Goal: Task Accomplishment & Management: Complete application form

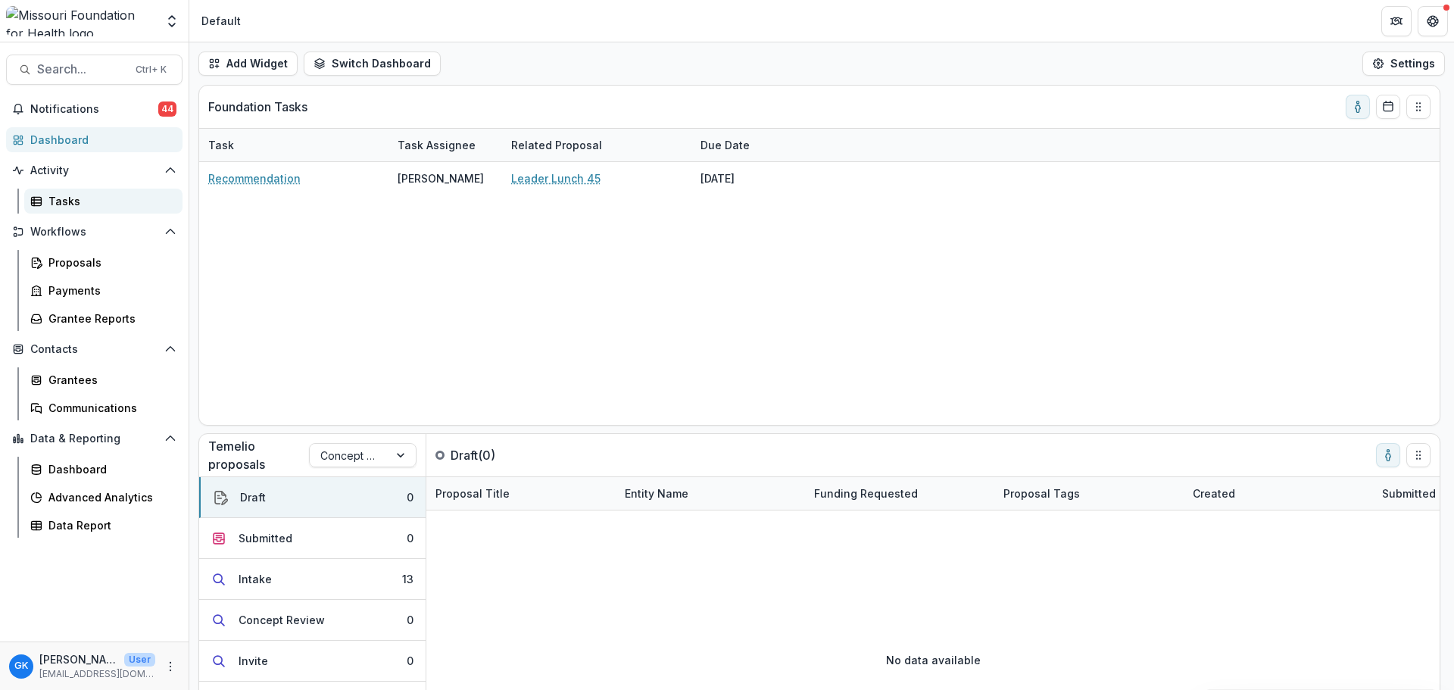
click at [70, 198] on div "Tasks" at bounding box center [109, 201] width 122 height 16
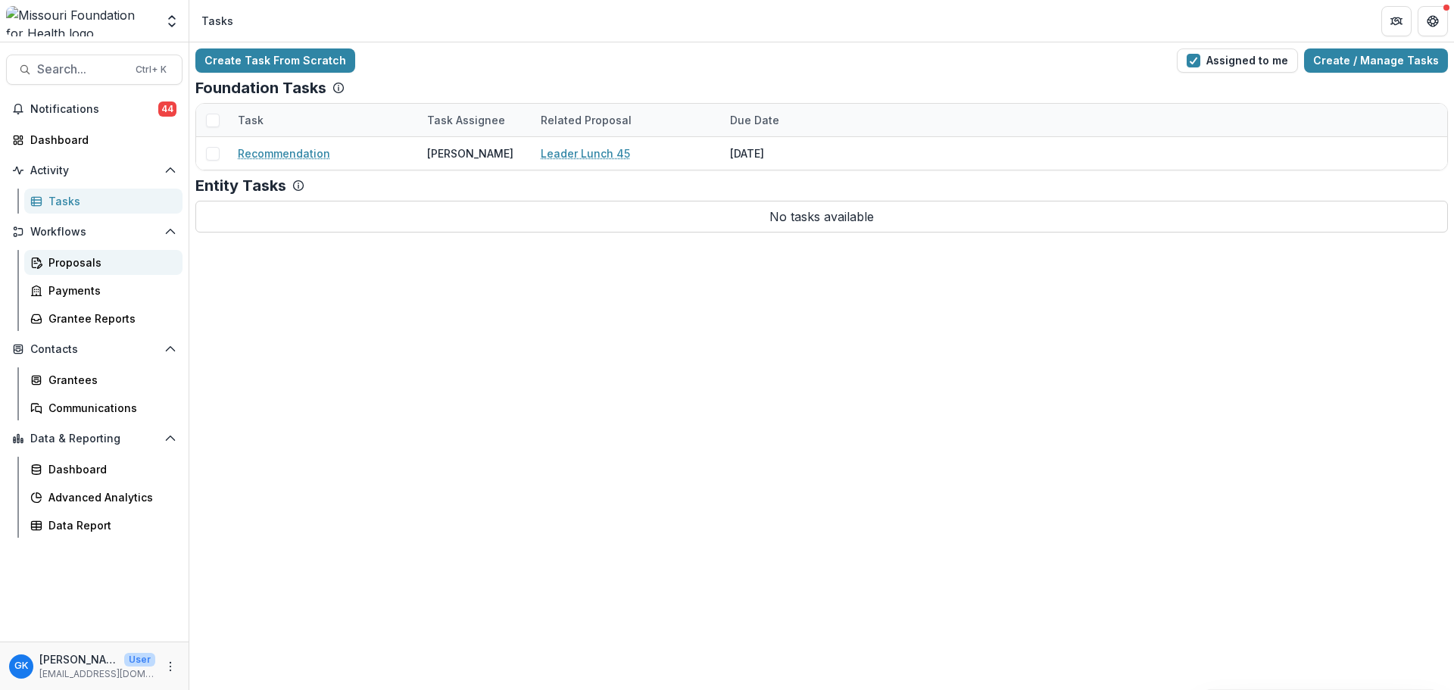
click at [72, 263] on div "Proposals" at bounding box center [109, 262] width 122 height 16
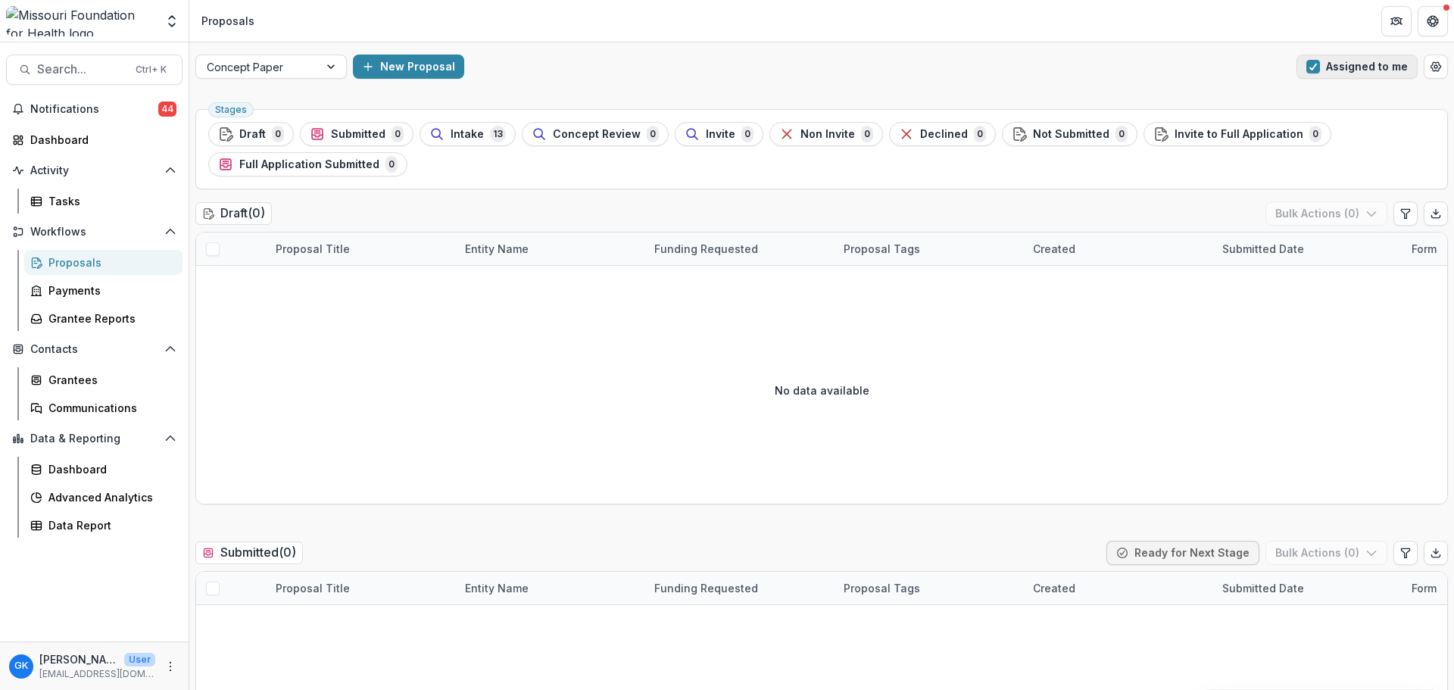
click at [1387, 71] on button "Assigned to me" at bounding box center [1356, 67] width 121 height 24
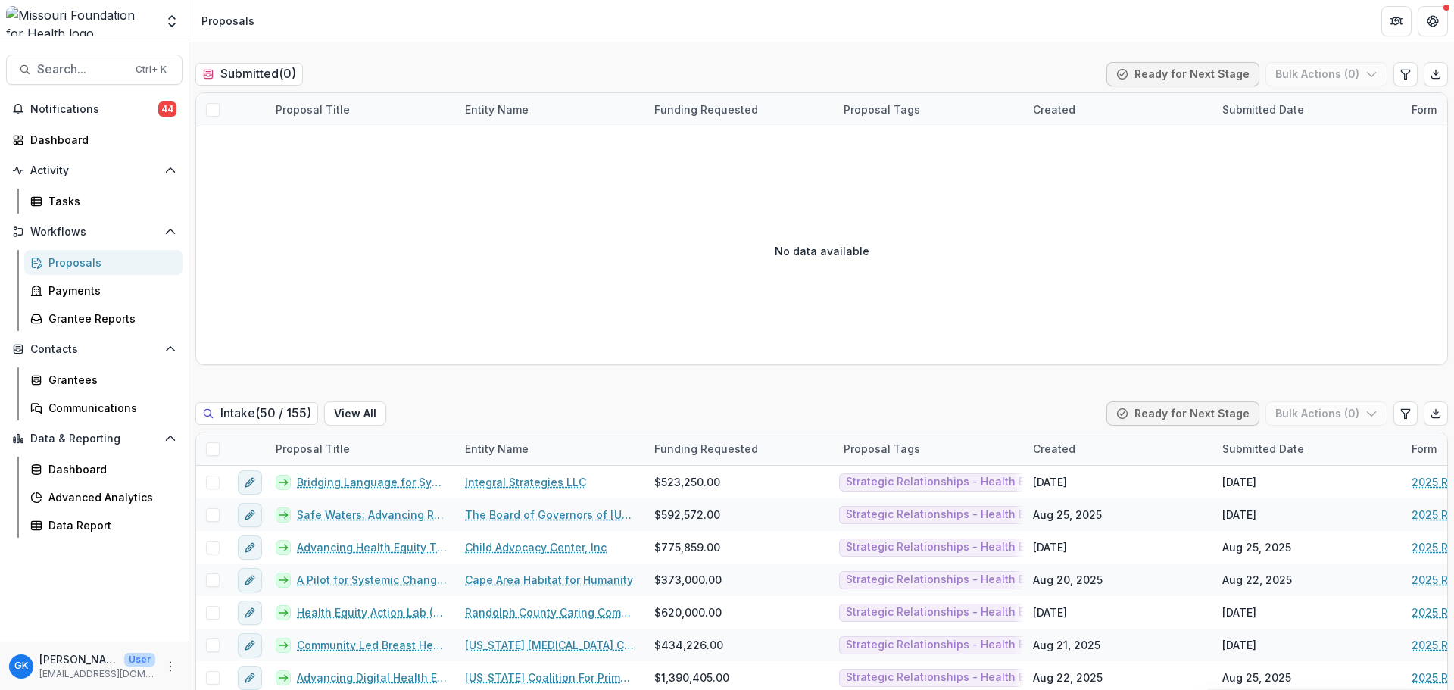
scroll to position [530, 0]
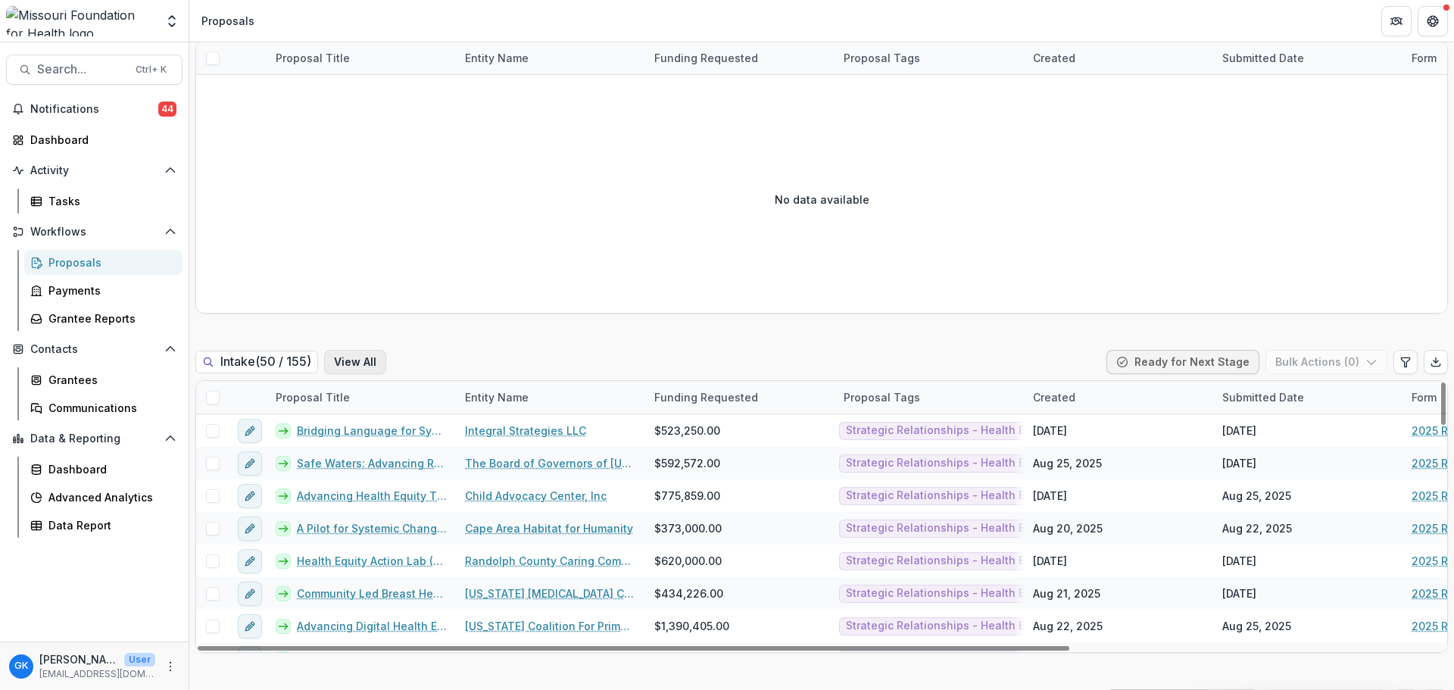
click at [369, 357] on button "View All" at bounding box center [355, 362] width 62 height 24
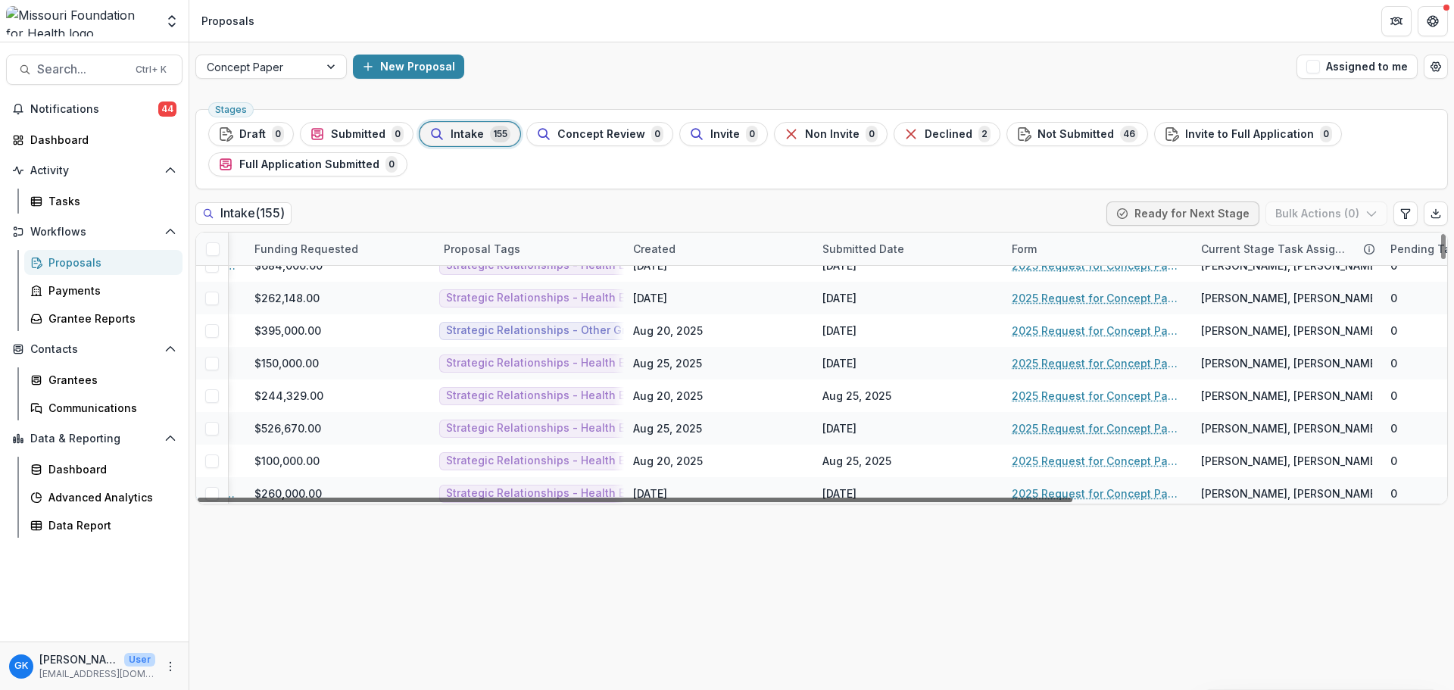
scroll to position [1514, 402]
drag, startPoint x: 853, startPoint y: 500, endPoint x: 1134, endPoint y: 488, distance: 281.2
click at [1072, 498] on div at bounding box center [635, 500] width 875 height 5
click at [1087, 426] on link "2025 Request for Concept Papers" at bounding box center [1094, 428] width 171 height 16
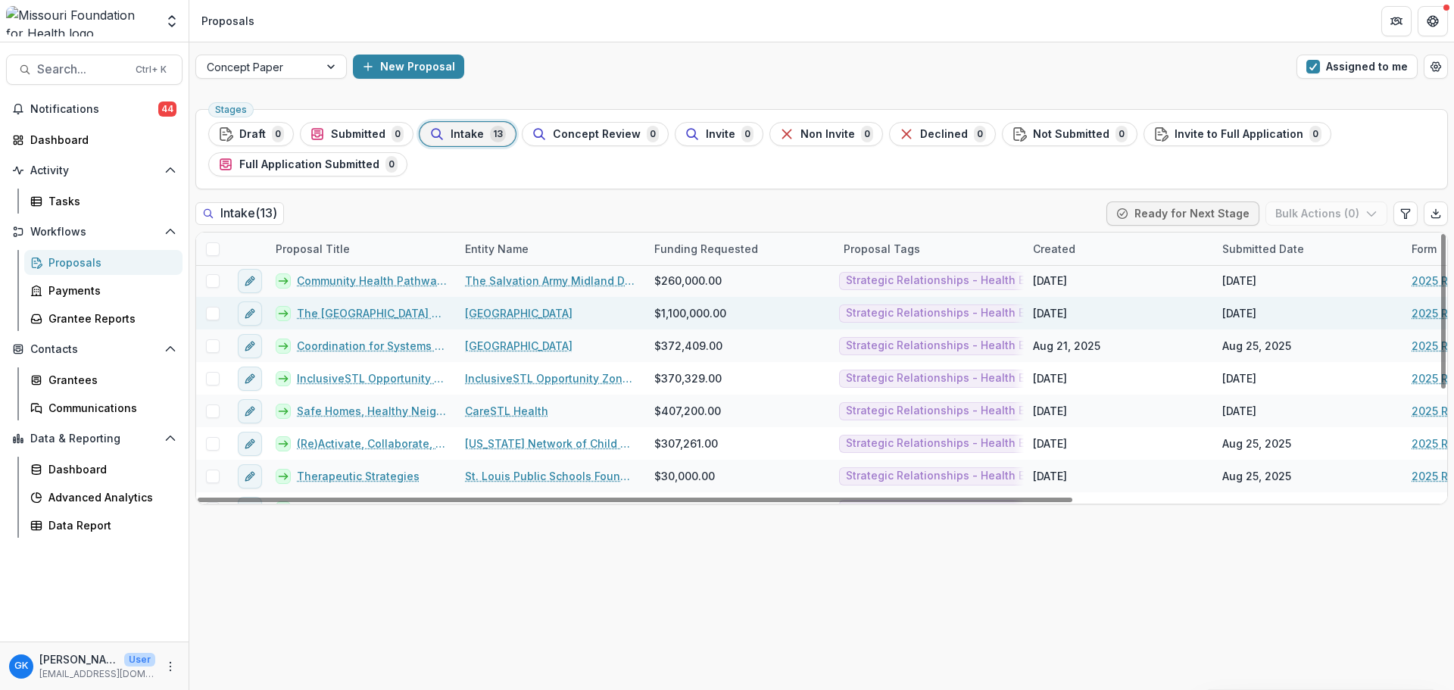
scroll to position [186, 0]
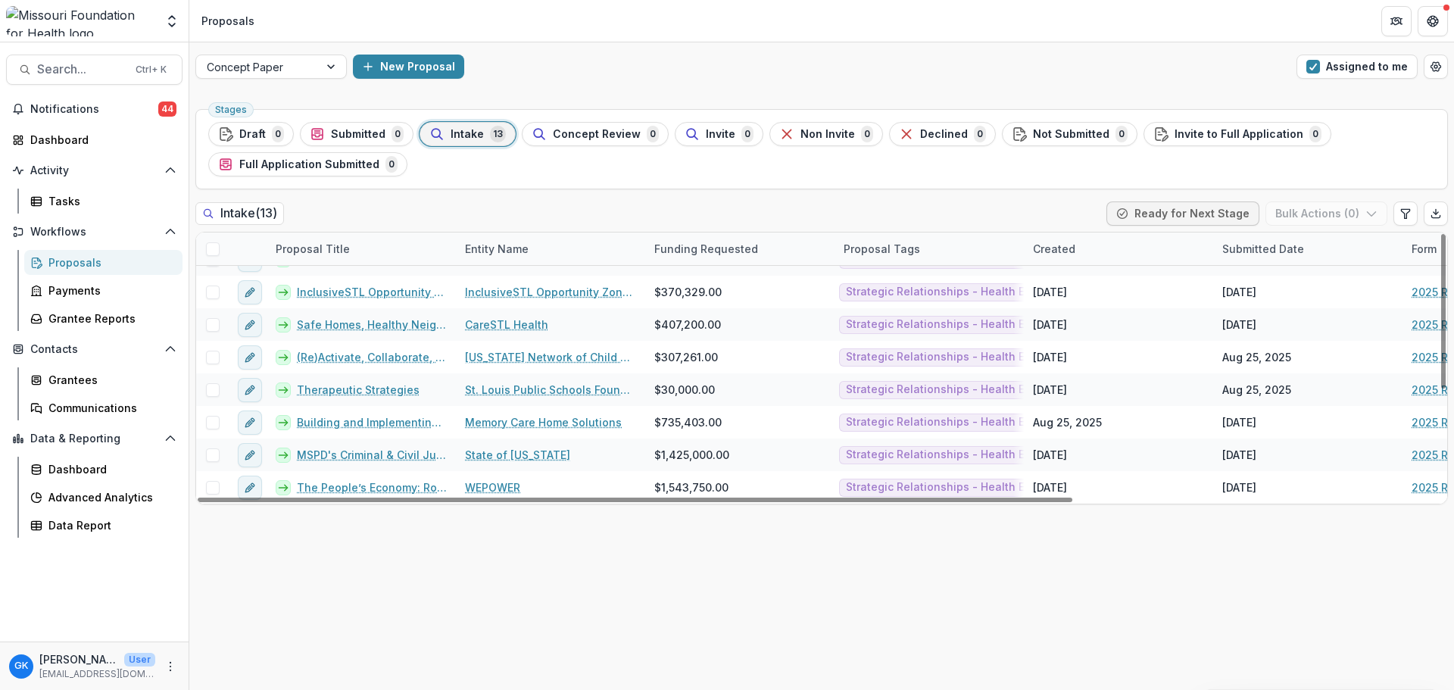
click at [1335, 83] on div "Concept Paper New Proposal Assigned to me" at bounding box center [821, 66] width 1265 height 48
click at [1337, 77] on button "Assigned to me" at bounding box center [1356, 67] width 121 height 24
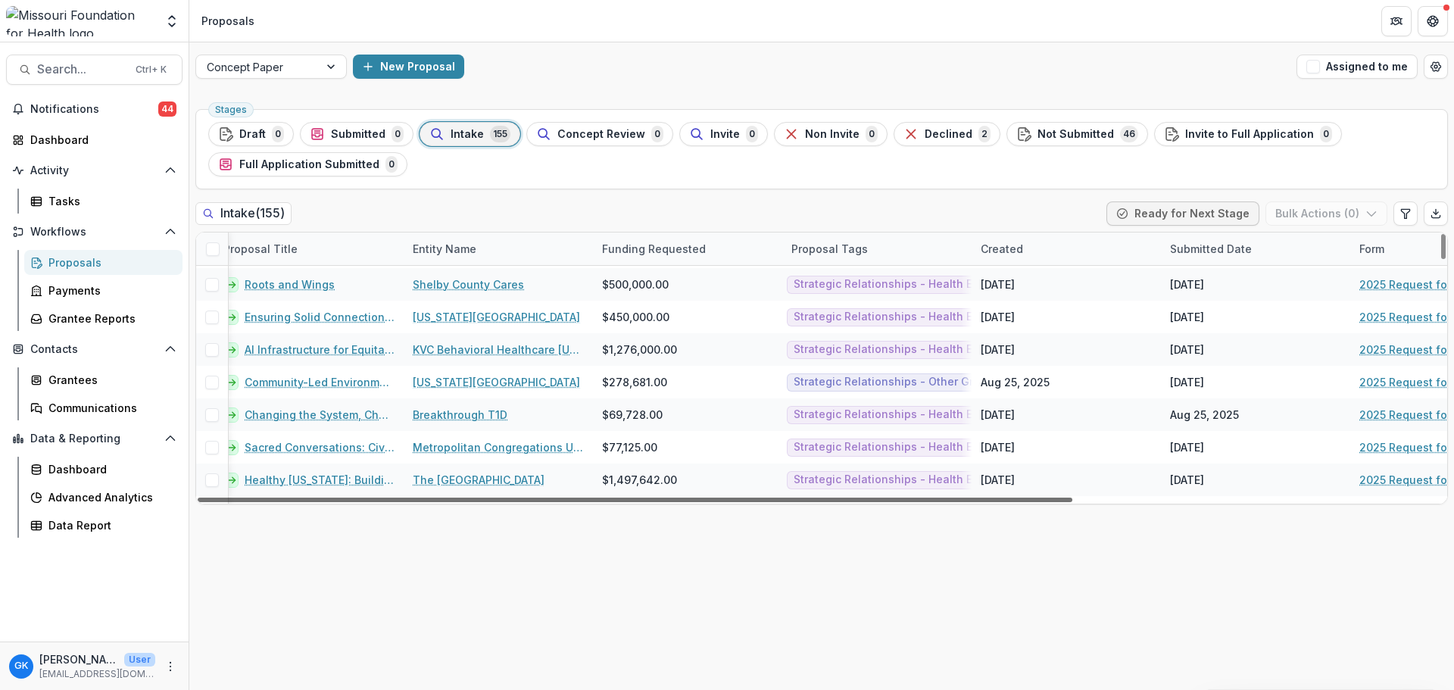
scroll to position [942, 0]
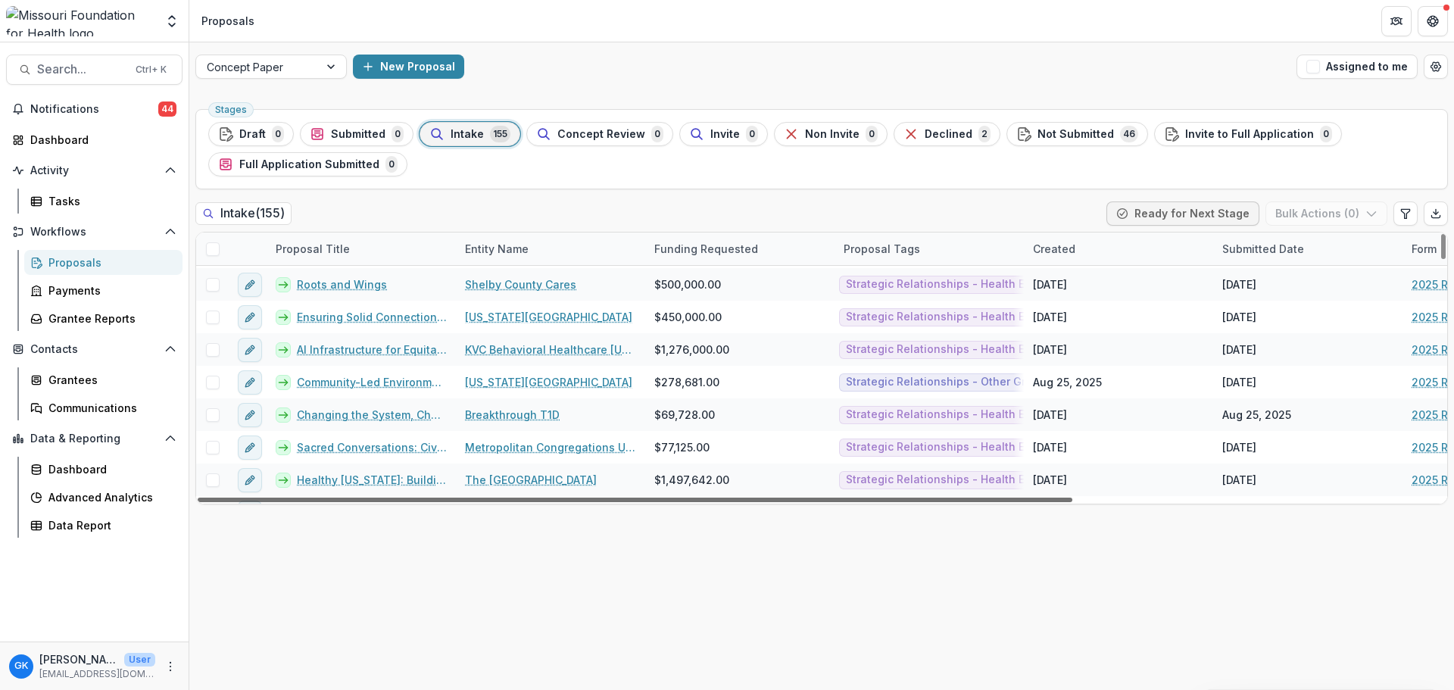
drag, startPoint x: 519, startPoint y: 498, endPoint x: 432, endPoint y: 402, distance: 129.2
click at [432, 498] on div at bounding box center [635, 500] width 875 height 5
click at [506, 237] on div "Entity Name" at bounding box center [550, 248] width 189 height 33
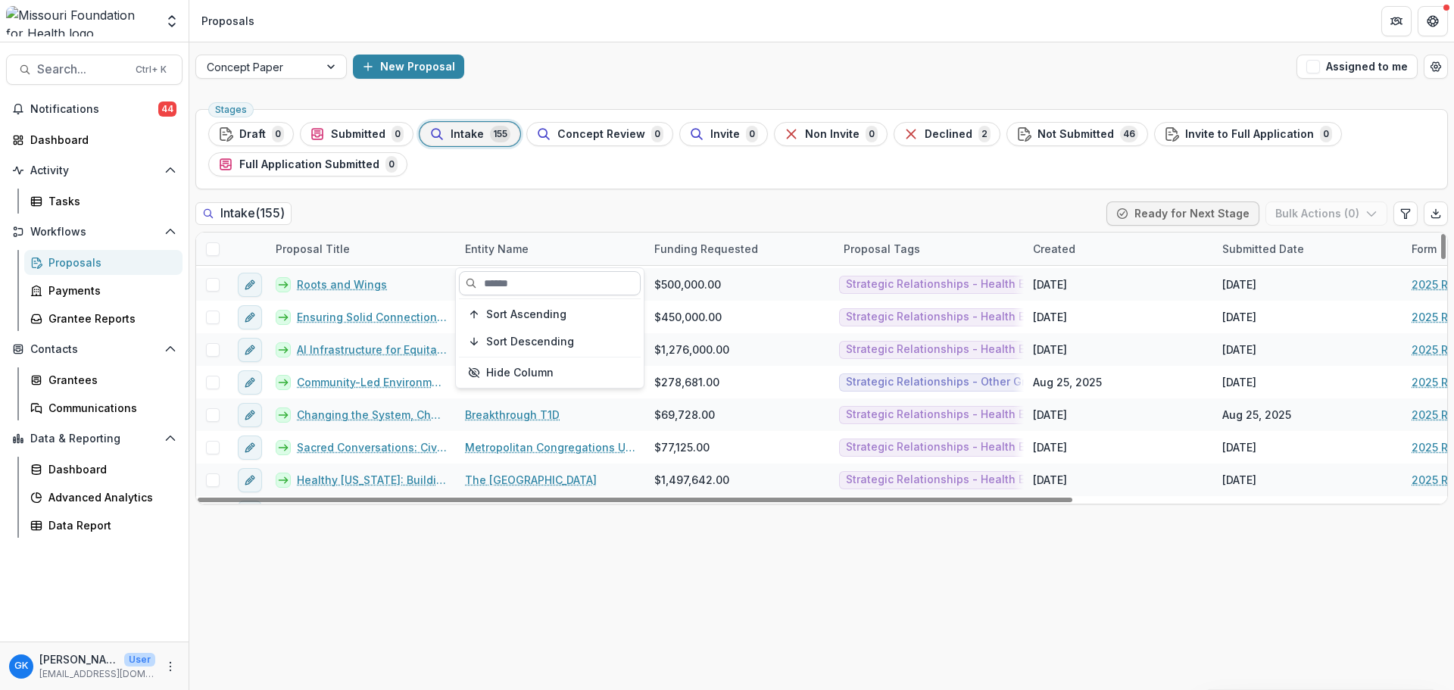
click at [514, 285] on input at bounding box center [550, 283] width 182 height 24
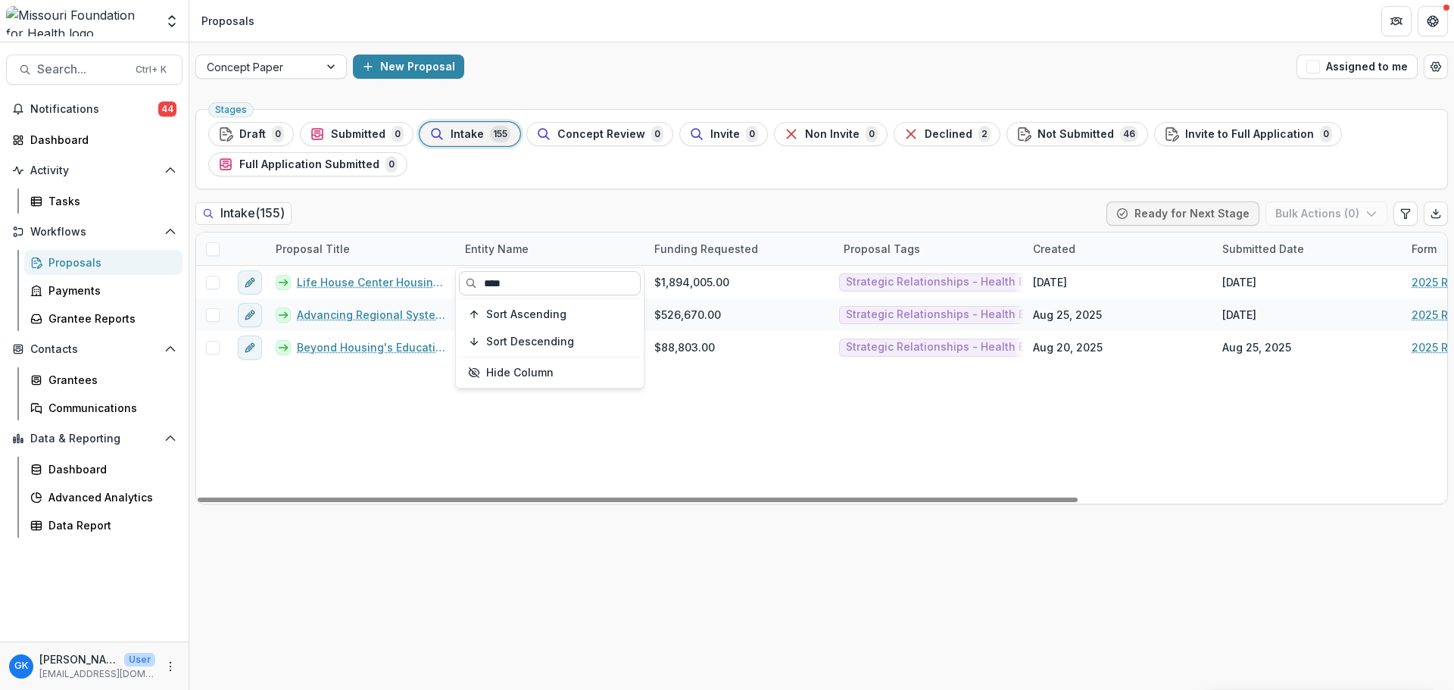
scroll to position [0, 0]
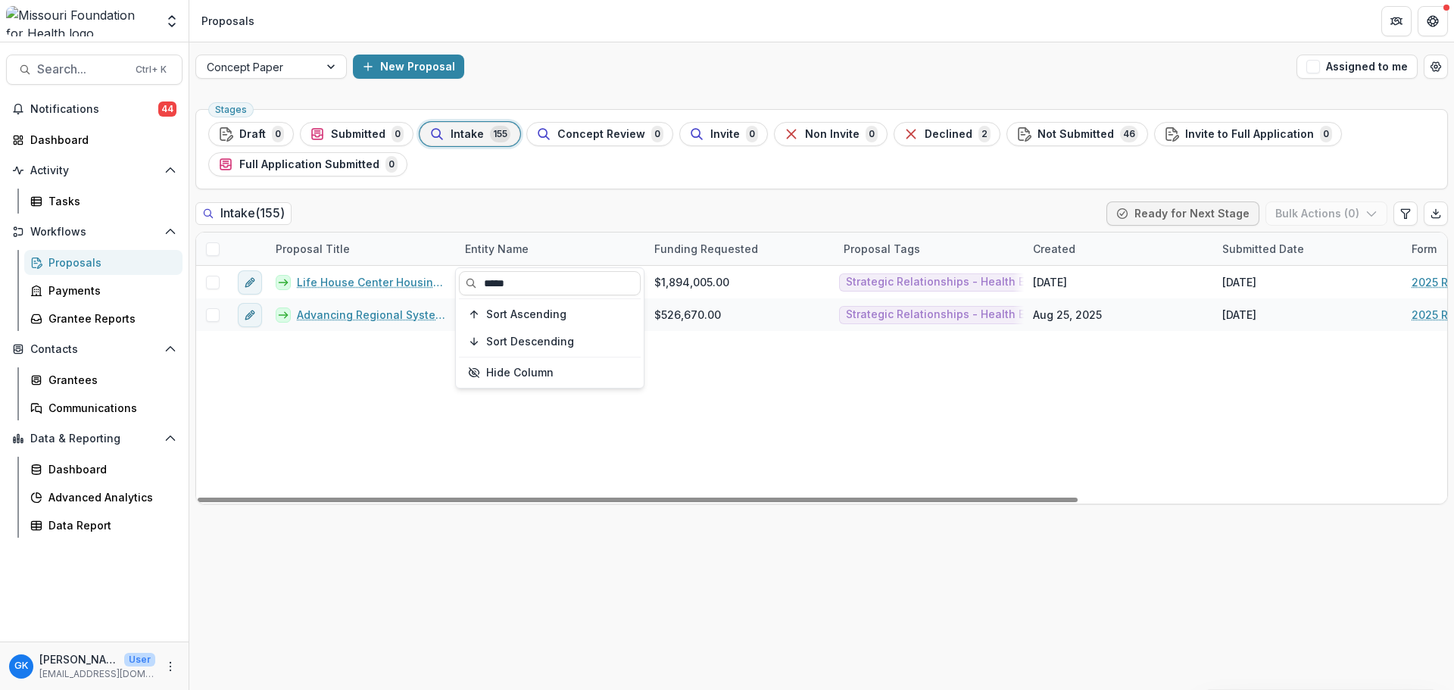
type input "*****"
click at [787, 369] on div "Life House Center Housing Program - Health Equity Fund Life House Center Inc $1…" at bounding box center [1083, 385] width 1774 height 238
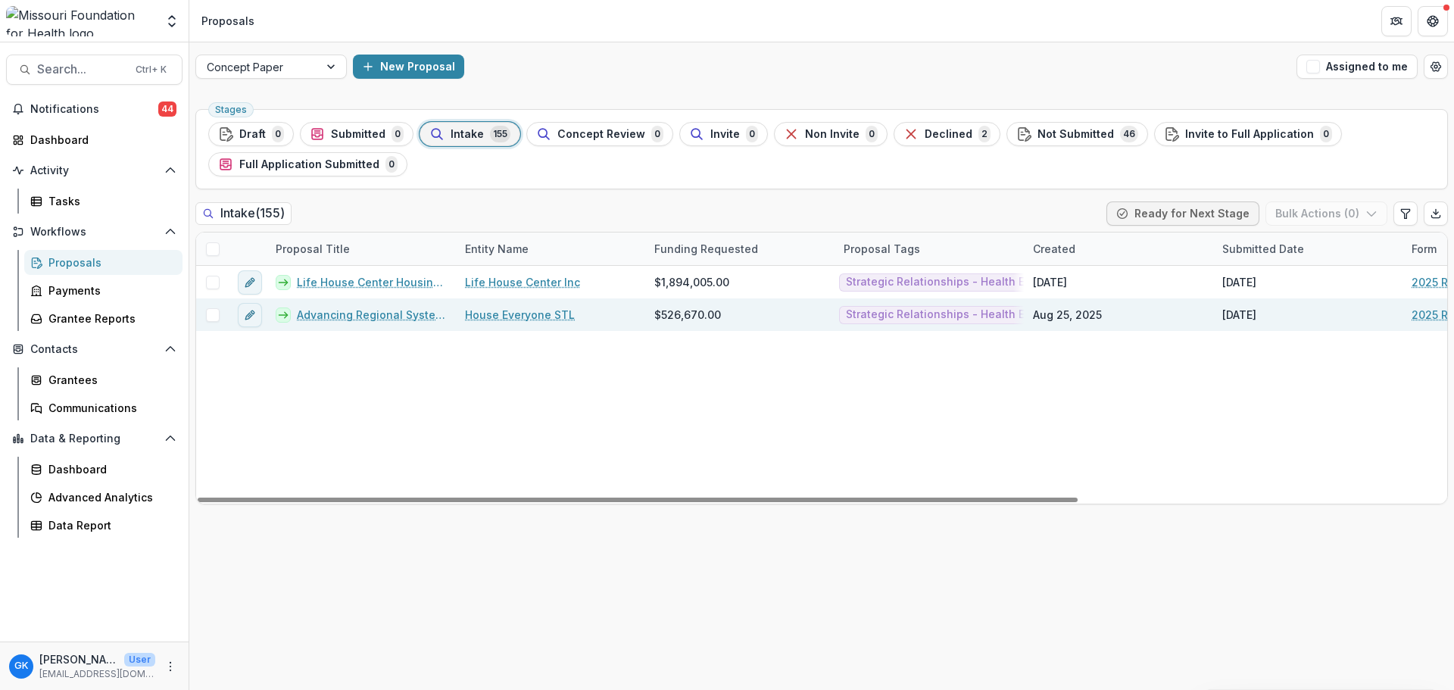
click at [386, 315] on link "Advancing Regional Systems Transformation to End Homelessness in the [GEOGRAPHI…" at bounding box center [372, 315] width 150 height 16
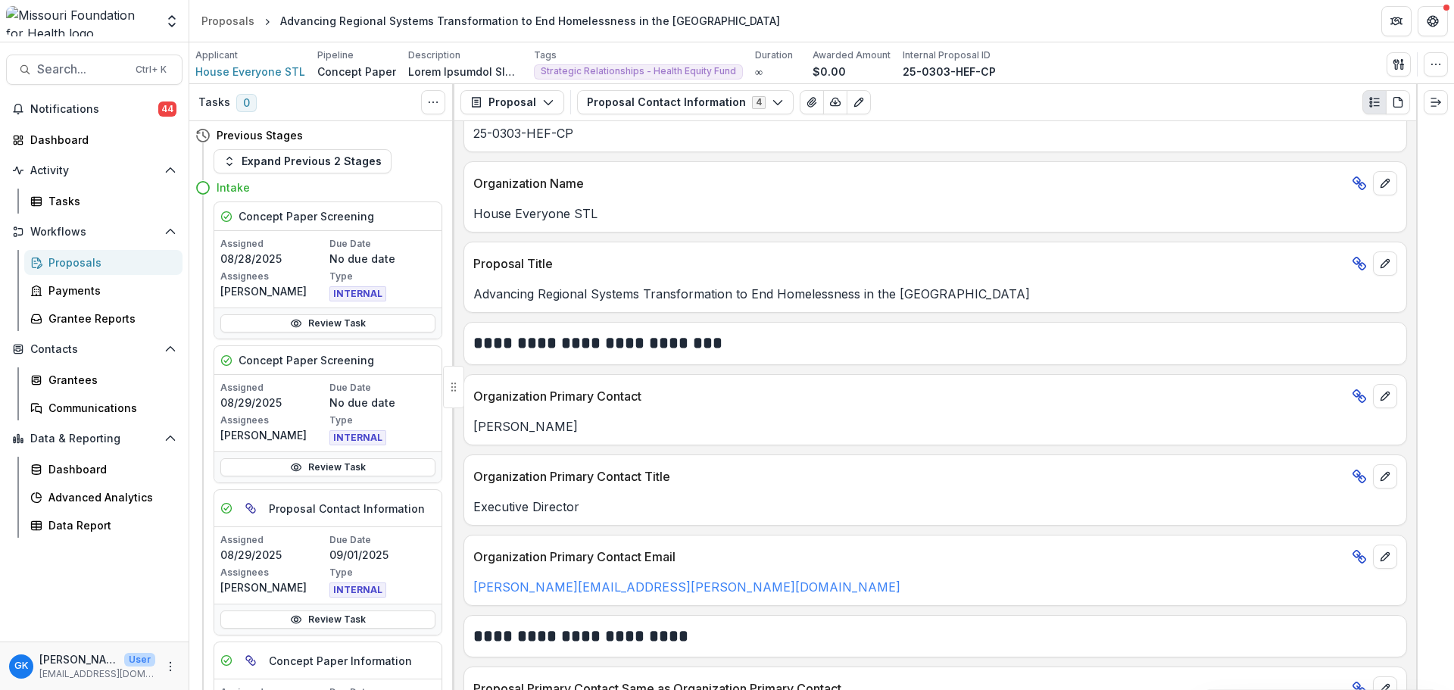
scroll to position [379, 0]
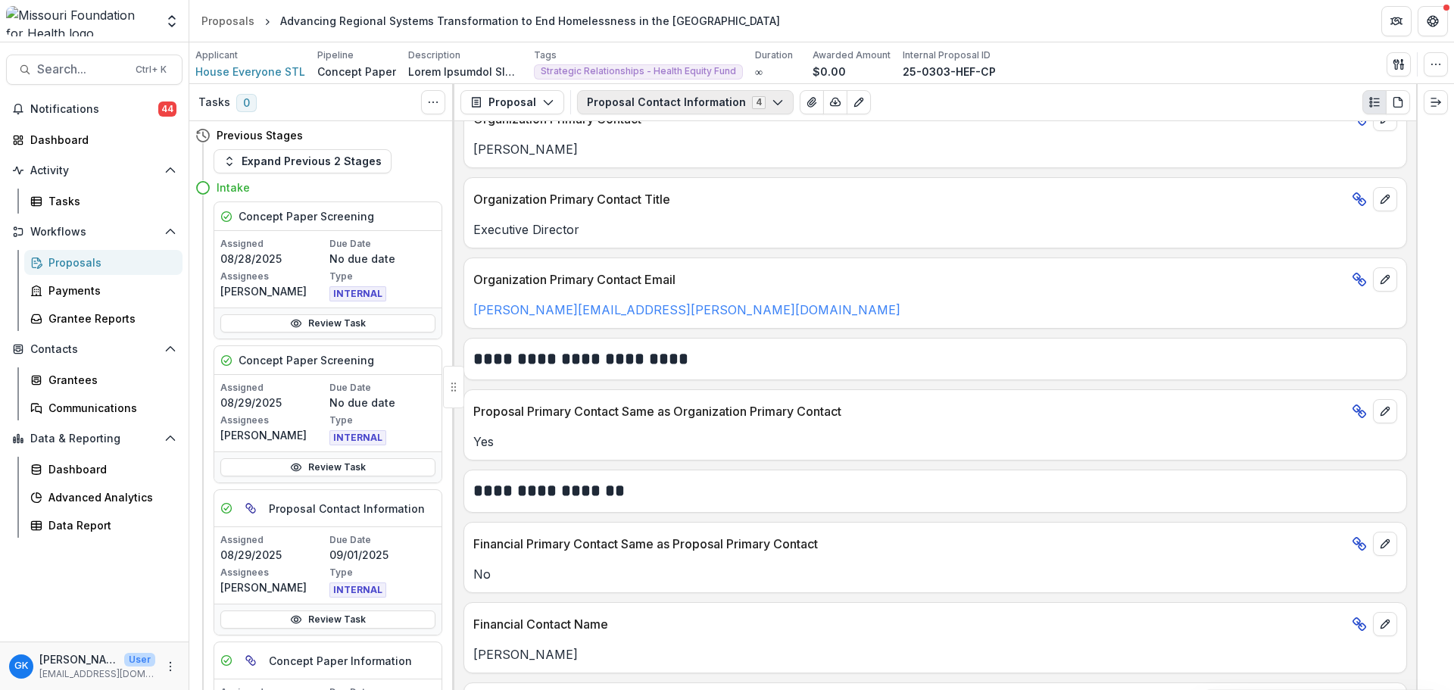
click at [658, 104] on button "Proposal Contact Information 4" at bounding box center [685, 102] width 217 height 24
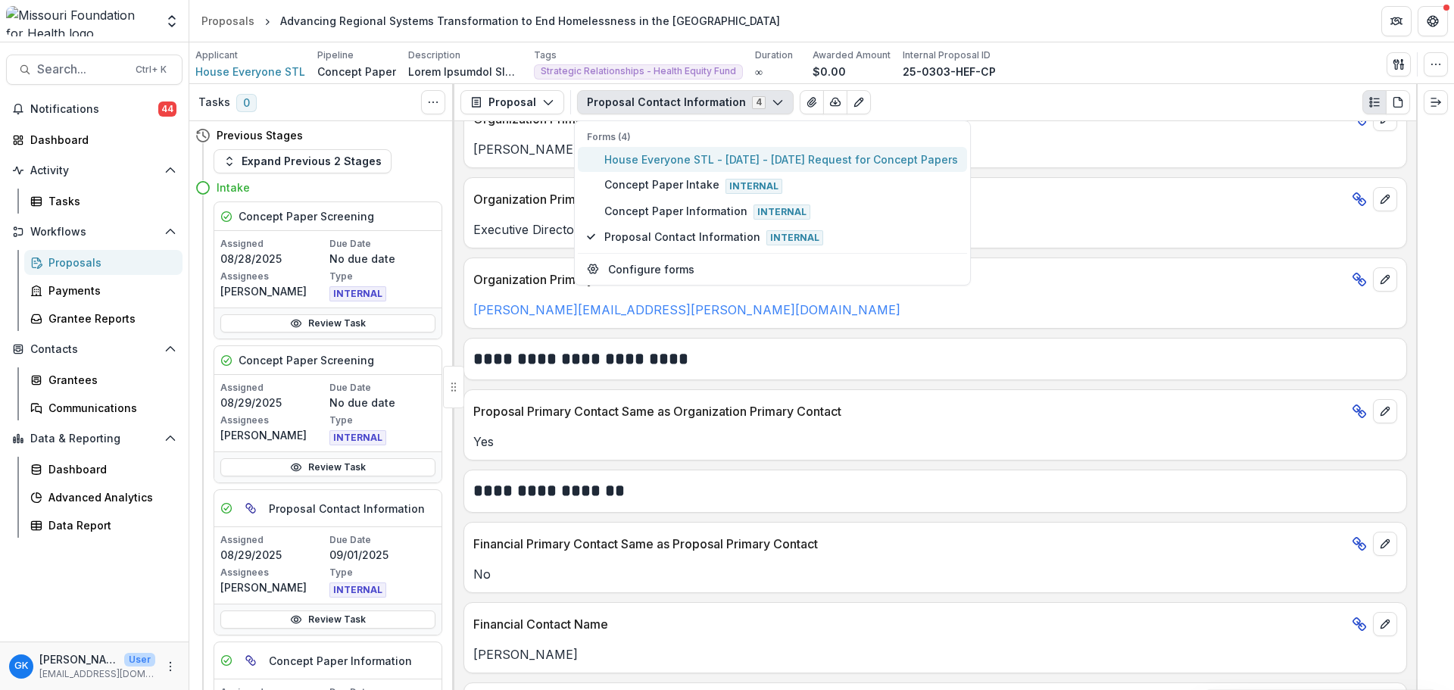
click at [639, 157] on span "House Everyone STL - [DATE] - [DATE] Request for Concept Papers" at bounding box center [781, 159] width 354 height 16
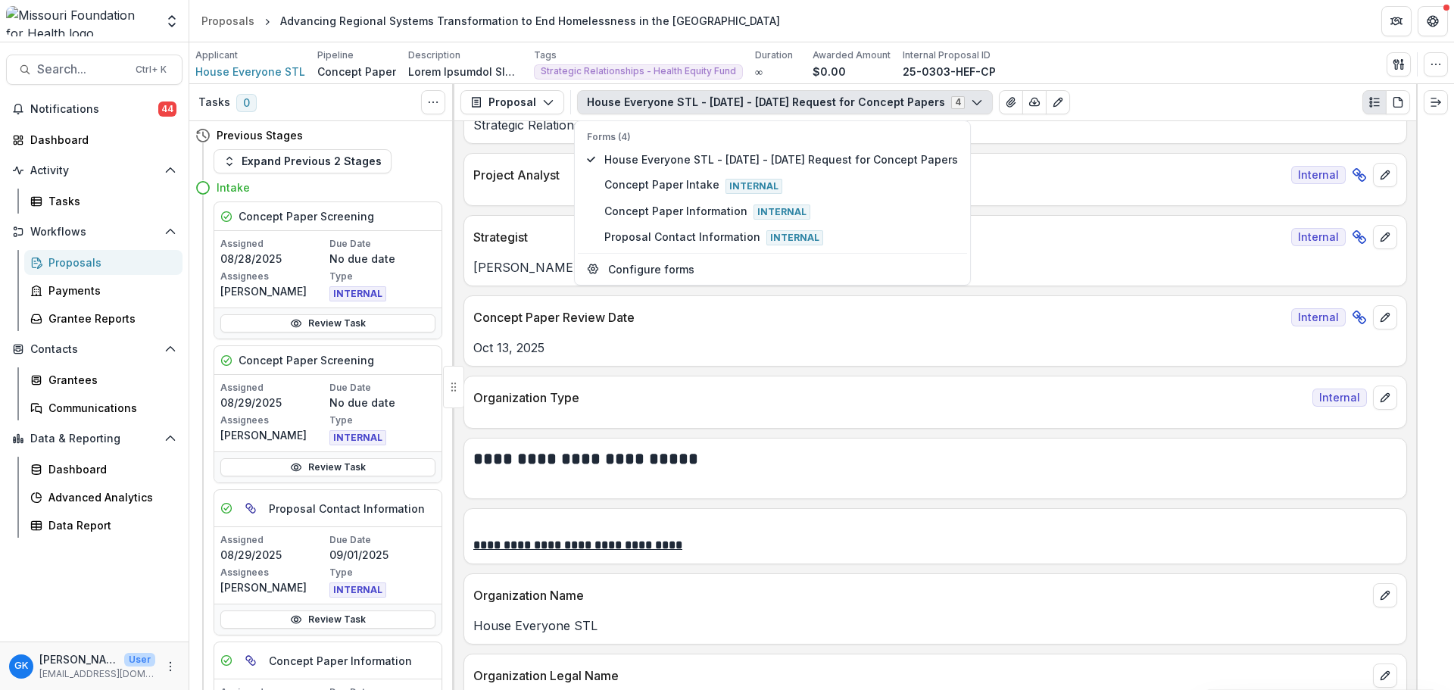
click at [981, 552] on p "**********" at bounding box center [935, 545] width 924 height 18
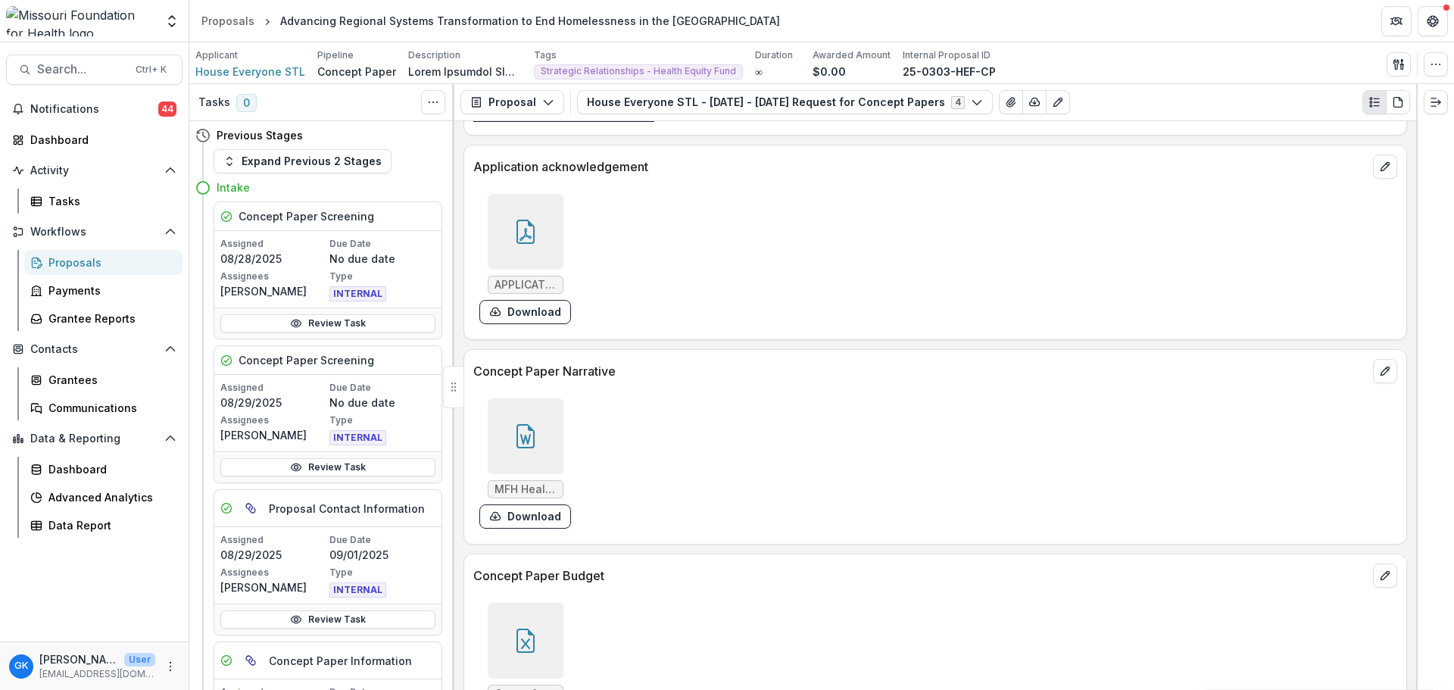
scroll to position [4089, 0]
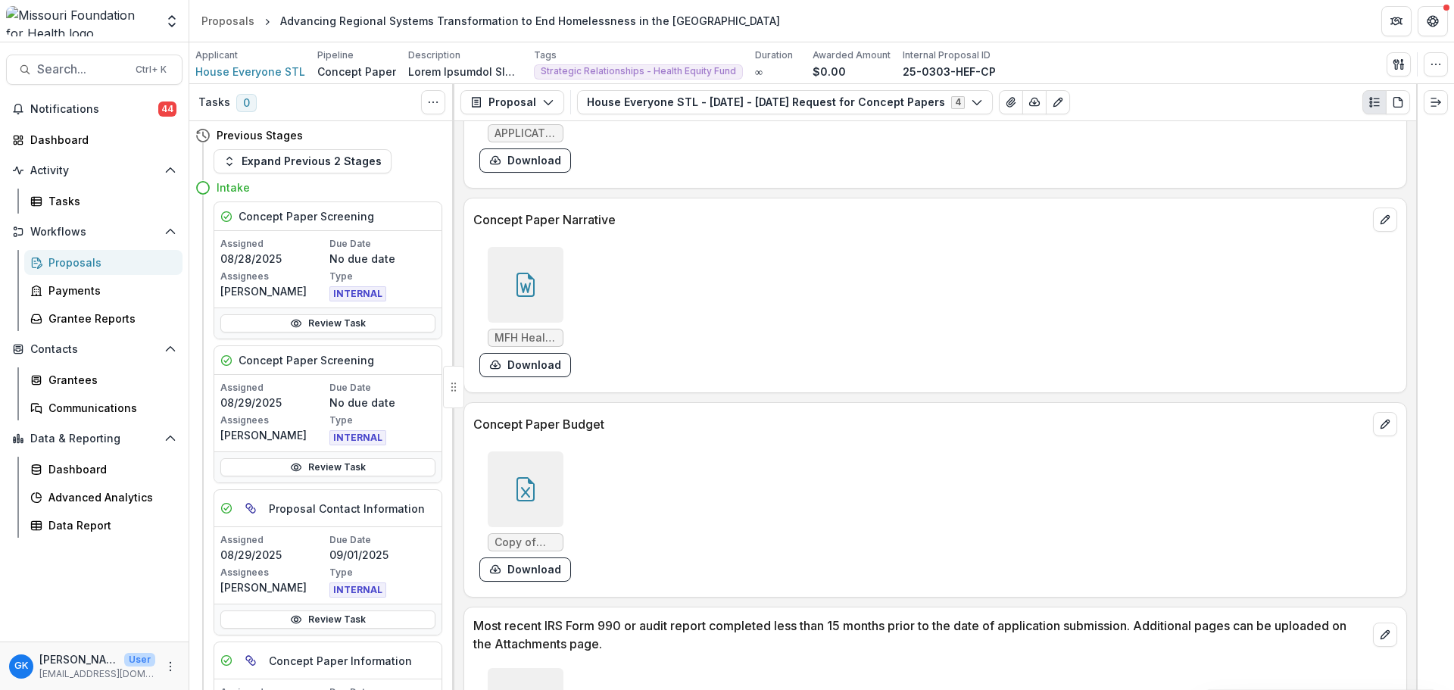
click at [550, 295] on div at bounding box center [526, 285] width 76 height 76
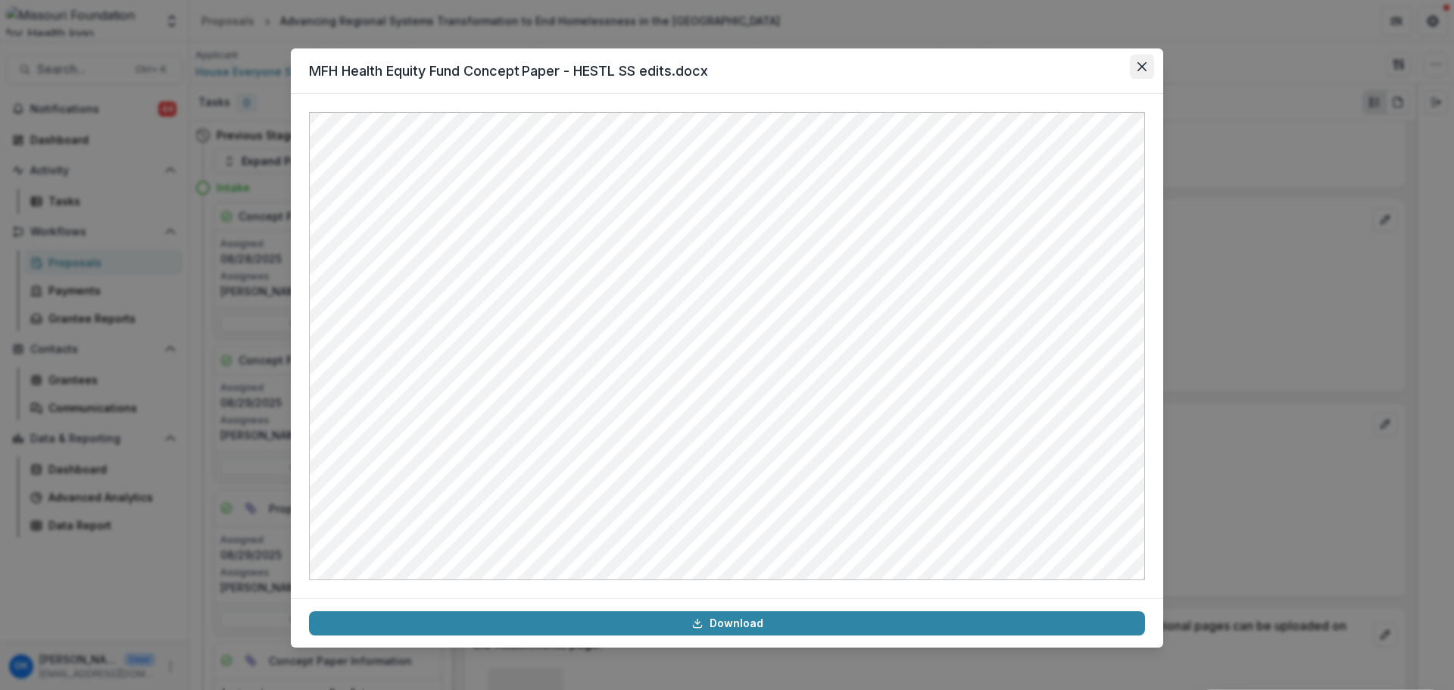
click at [1149, 61] on button "Close" at bounding box center [1142, 67] width 24 height 24
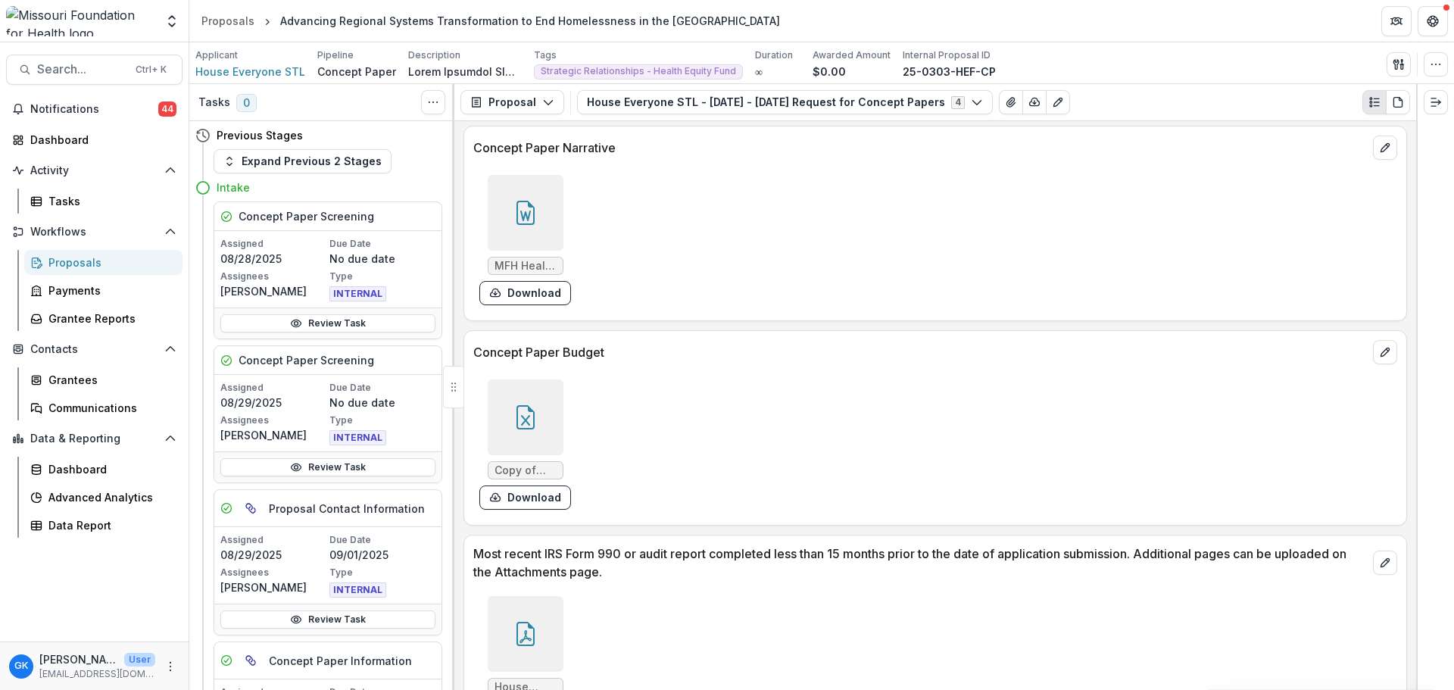
scroll to position [4165, 0]
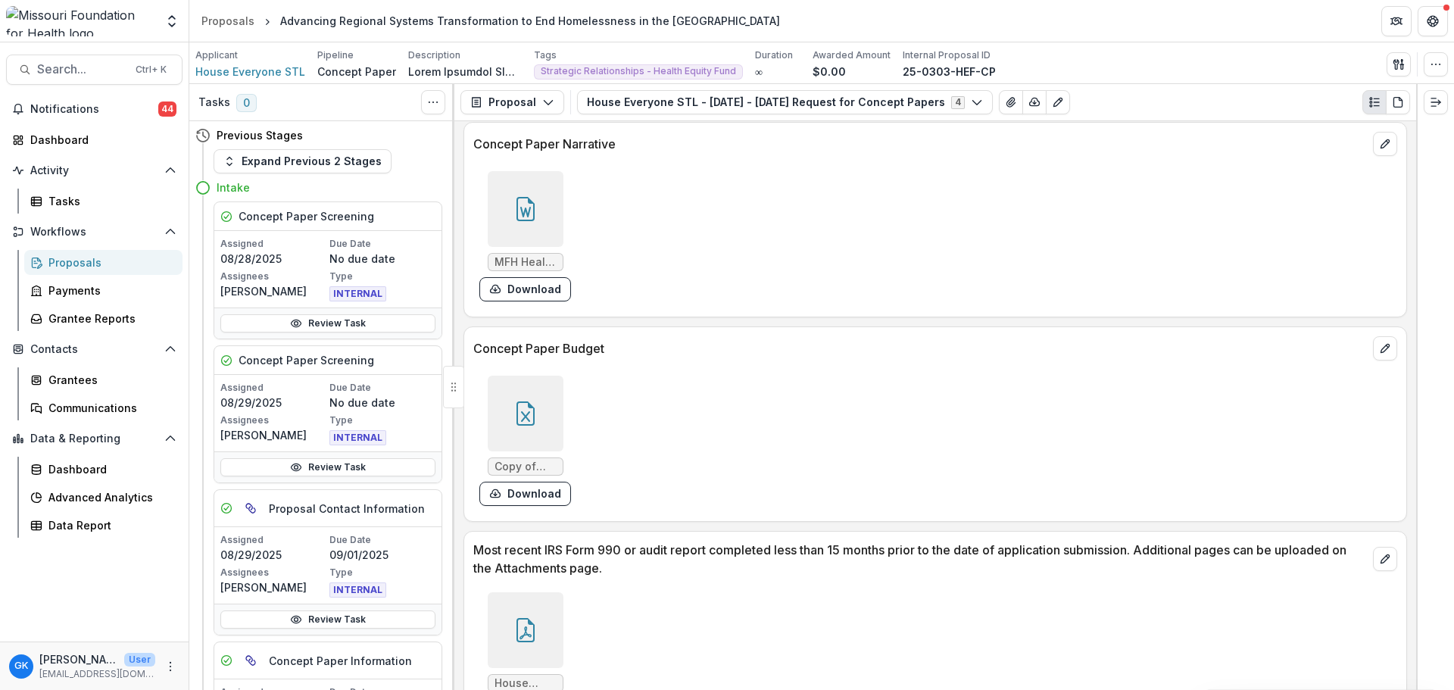
click at [529, 410] on div at bounding box center [526, 414] width 76 height 76
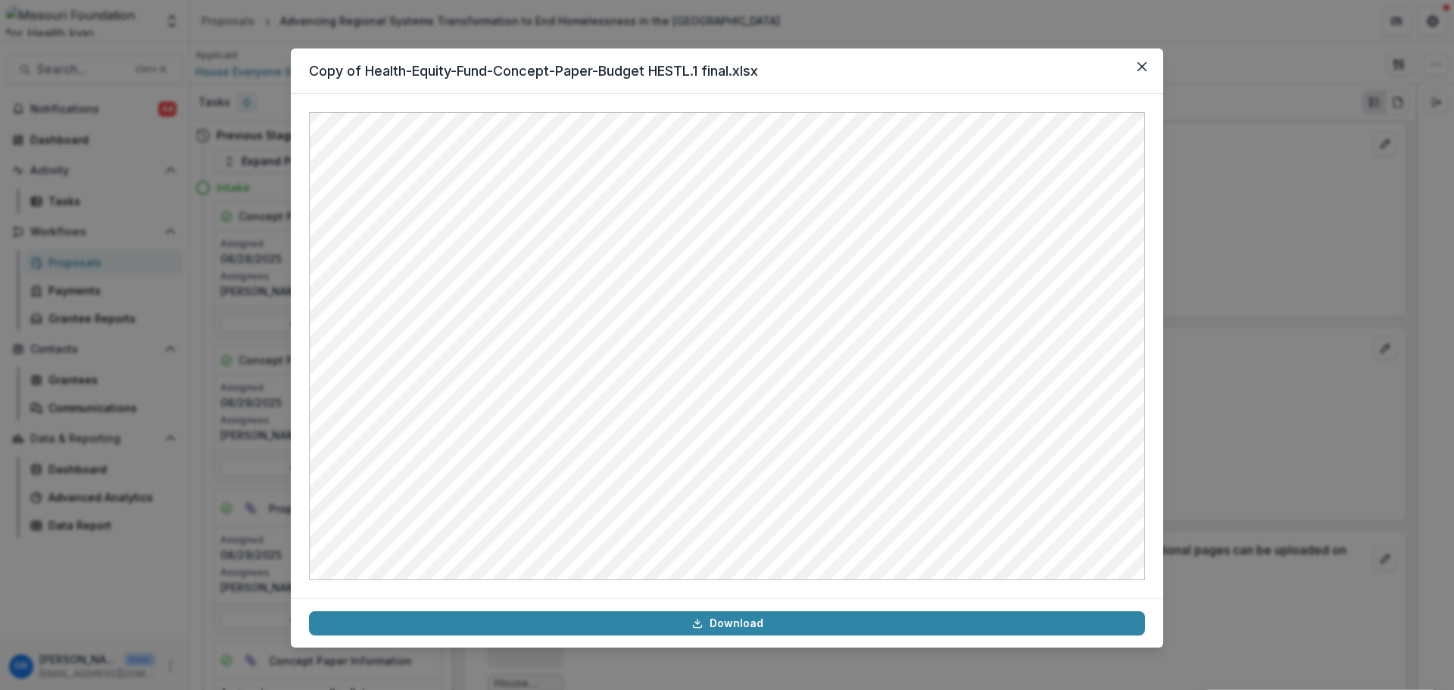
click at [1284, 479] on div "Copy of Health-Equity-Fund-Concept-Paper-Budget HESTL.1 final.xlsx Download" at bounding box center [727, 345] width 1454 height 690
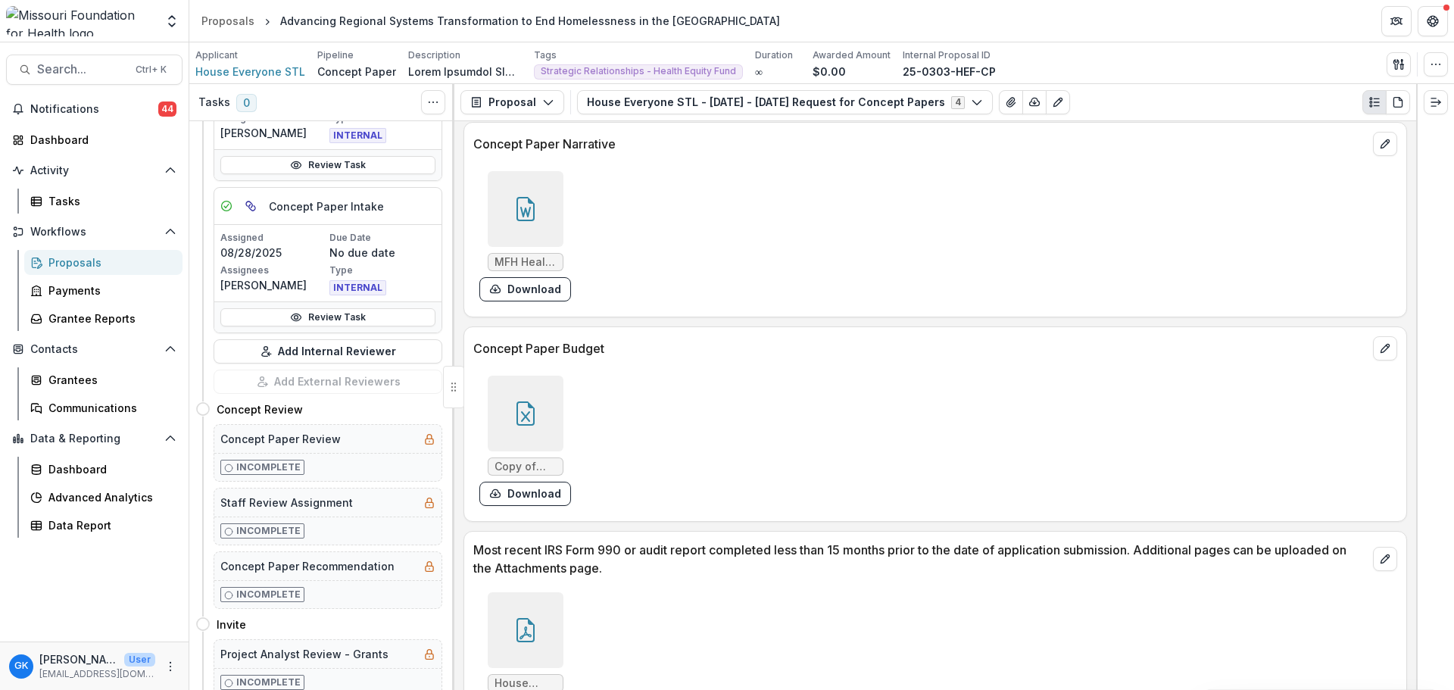
scroll to position [822, 0]
